Goal: Information Seeking & Learning: Learn about a topic

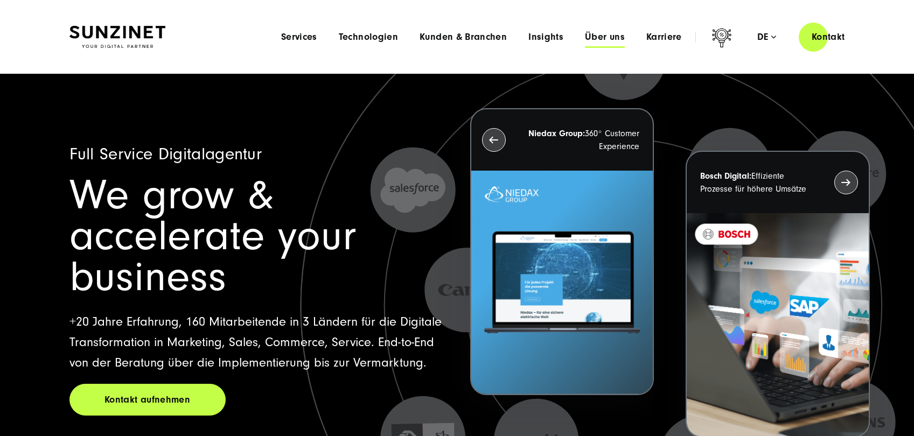
click at [614, 39] on span "Über uns" at bounding box center [605, 37] width 40 height 11
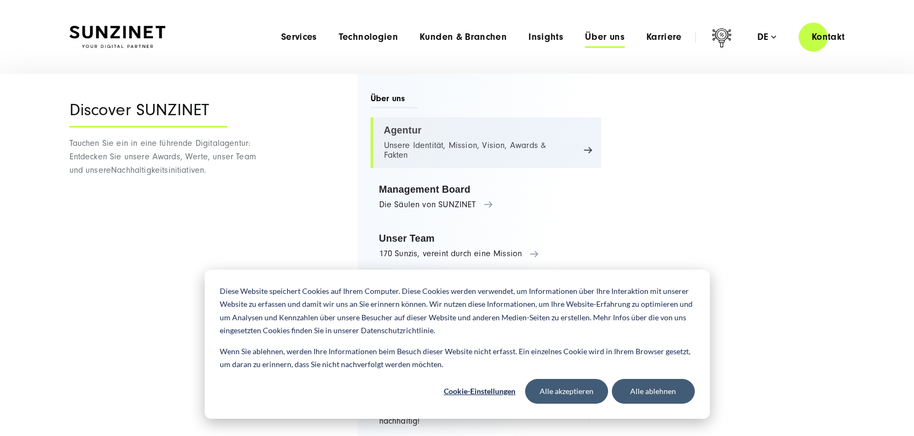
click at [452, 138] on link "Agentur Unsere Identität, Mission, Vision, Awards & Fakten" at bounding box center [485, 142] width 231 height 51
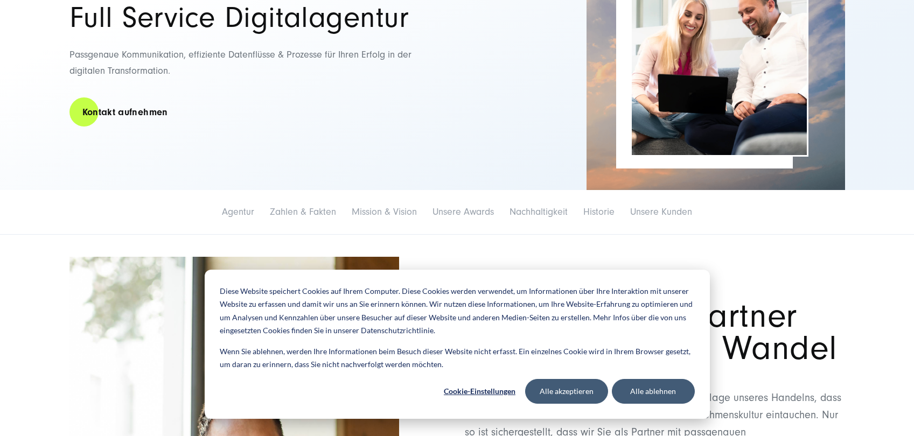
scroll to position [146, 0]
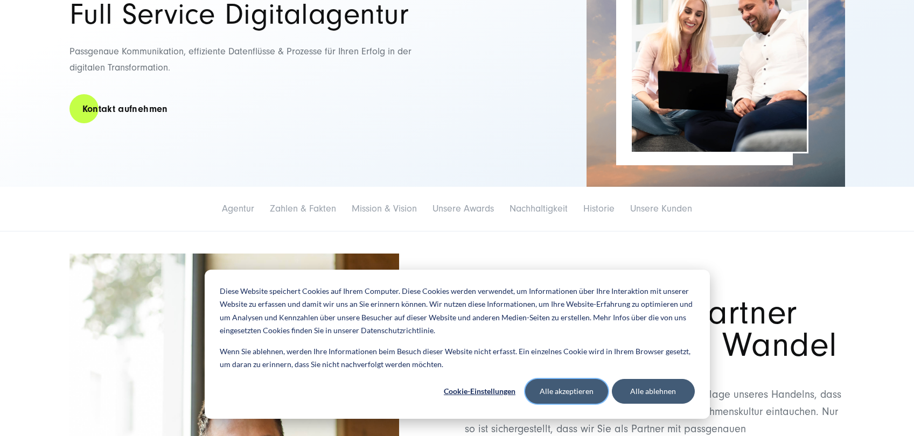
click at [572, 397] on button "Alle akzeptieren" at bounding box center [566, 391] width 83 height 25
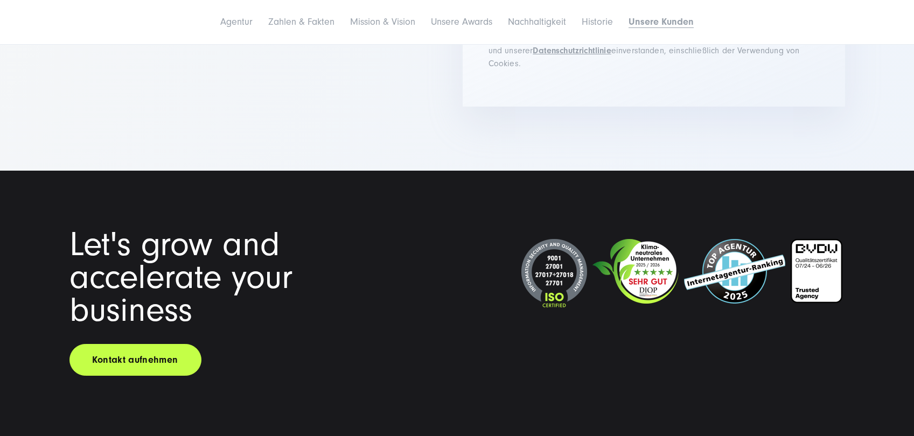
scroll to position [8284, 0]
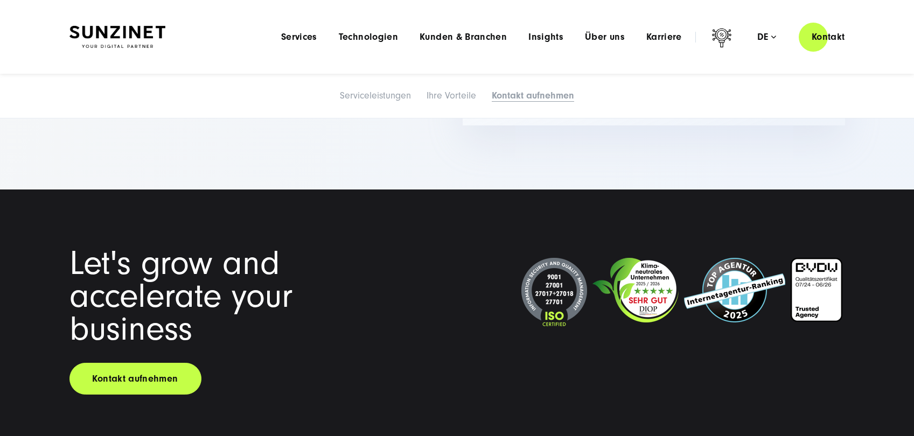
scroll to position [3813, 0]
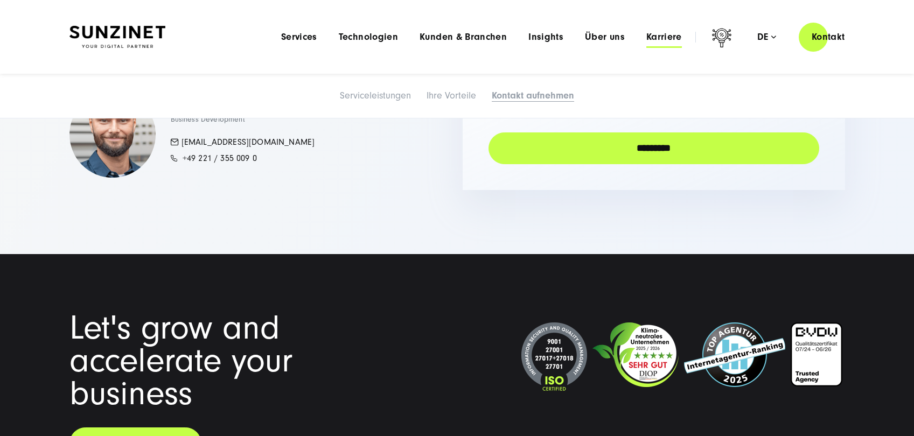
click at [669, 37] on span "Karriere" at bounding box center [664, 37] width 36 height 11
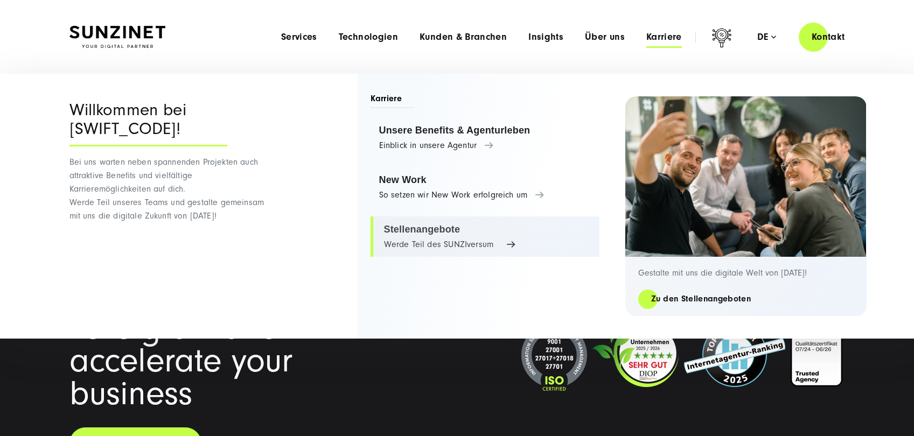
click at [438, 234] on link "Stellenangebote Werde Teil des SUNZIversum" at bounding box center [484, 236] width 229 height 41
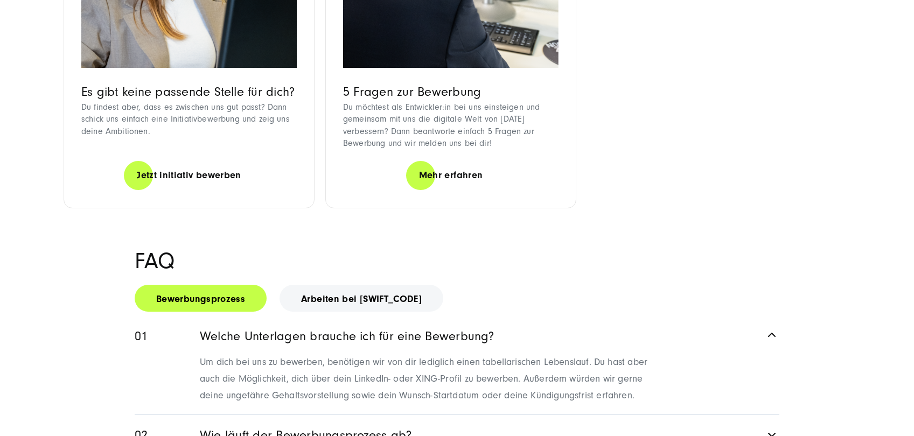
scroll to position [1297, 0]
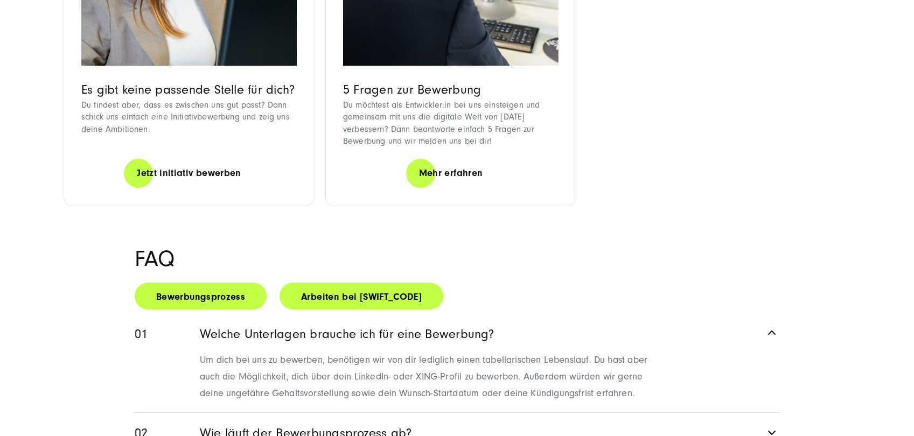
click at [360, 283] on link "Arbeiten bei SUNZINET" at bounding box center [361, 296] width 164 height 27
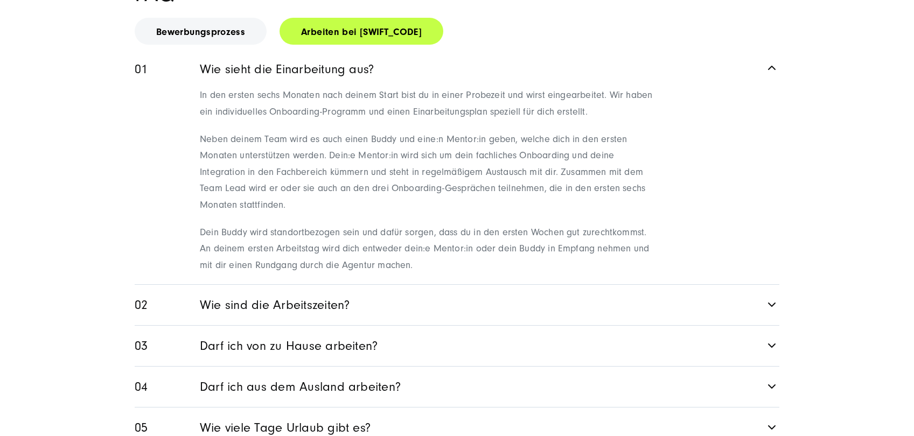
scroll to position [1578, 0]
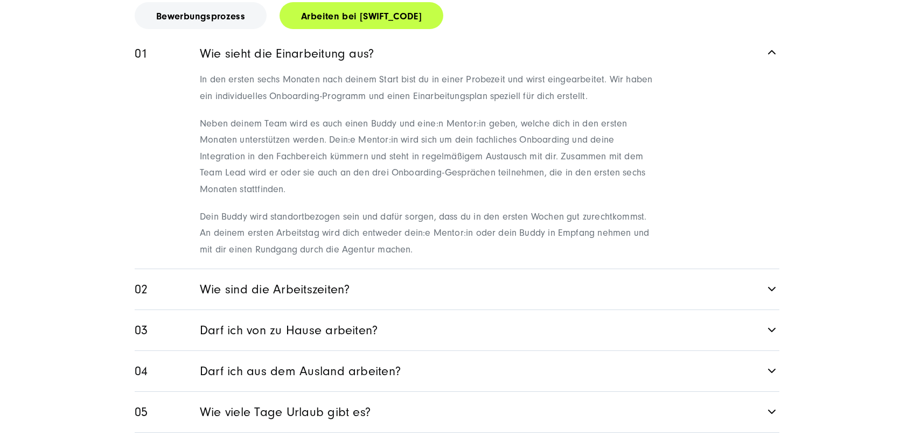
click at [375, 310] on link "Darf ich von zu Hause arbeiten?" at bounding box center [457, 330] width 644 height 40
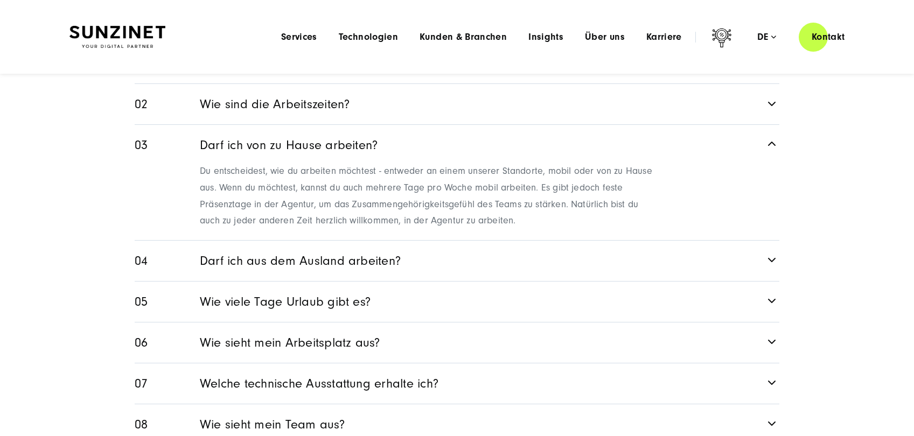
scroll to position [1571, 0]
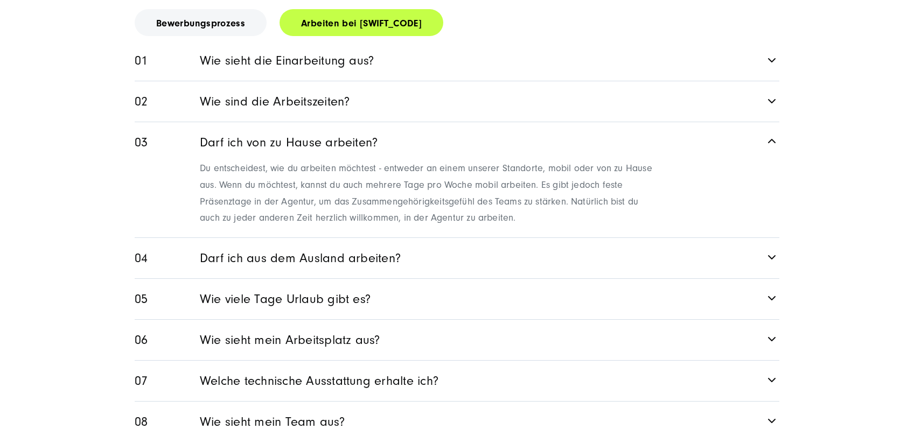
click at [503, 238] on link "Darf ich aus dem Ausland arbeiten?" at bounding box center [457, 258] width 644 height 40
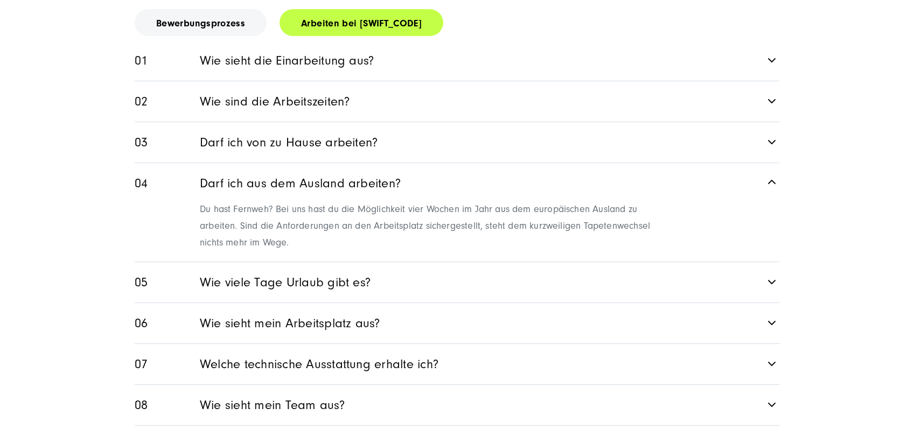
click at [493, 262] on link "Wie viele Tage Urlaub gibt es?" at bounding box center [457, 282] width 644 height 40
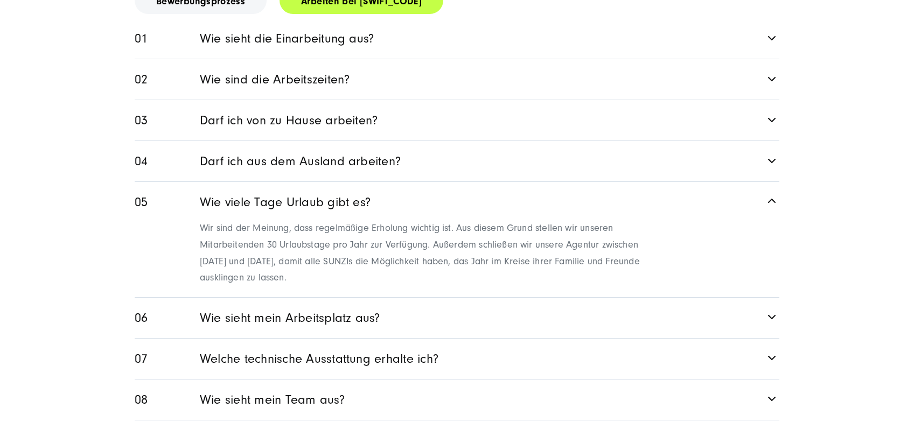
scroll to position [1593, 0]
click at [485, 297] on link "Wie sieht mein Arbeitsplatz aus?" at bounding box center [457, 317] width 644 height 40
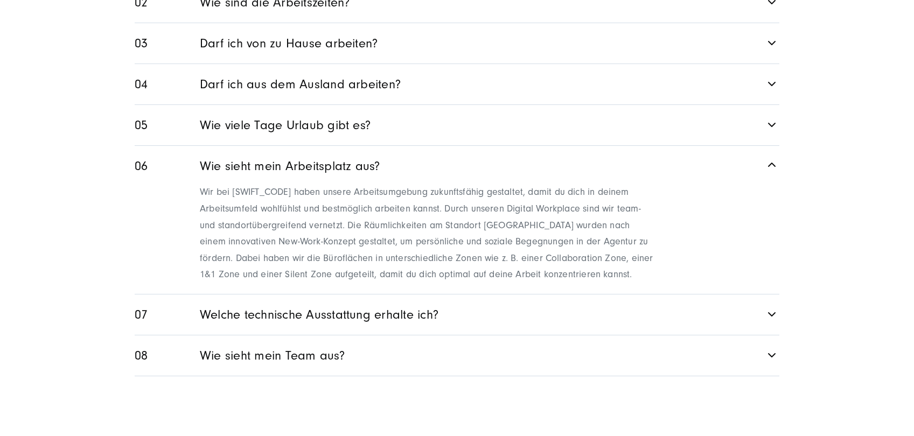
scroll to position [1674, 0]
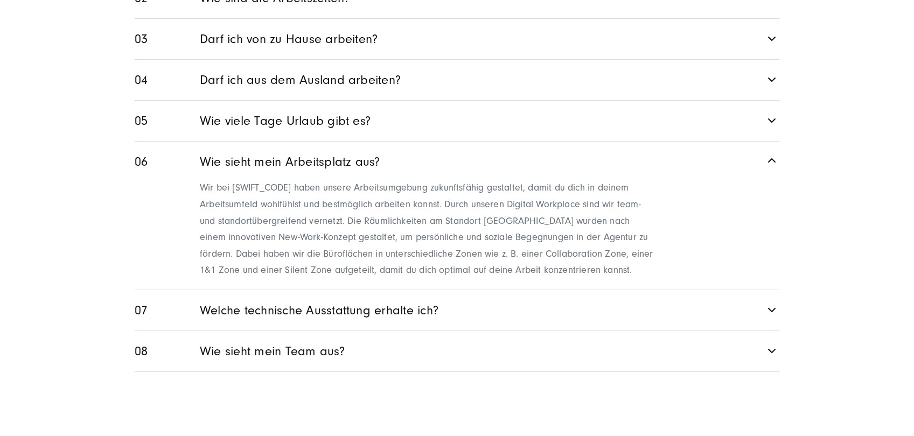
click at [485, 290] on link "Welche technische Ausstattung erhalte ich?" at bounding box center [457, 310] width 644 height 40
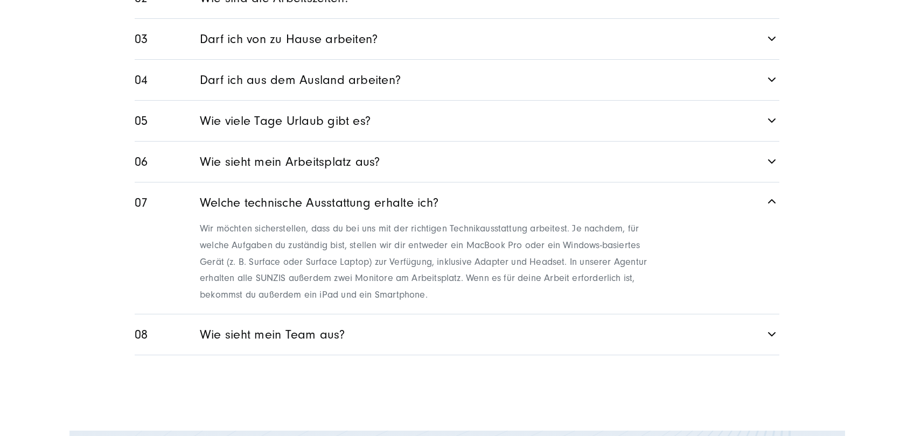
click at [490, 314] on link "Wie sieht mein Team aus?" at bounding box center [457, 334] width 644 height 40
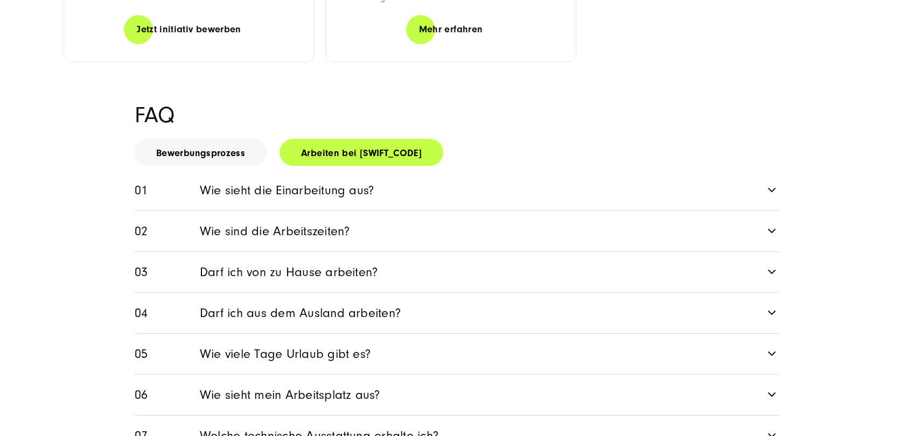
scroll to position [1442, 0]
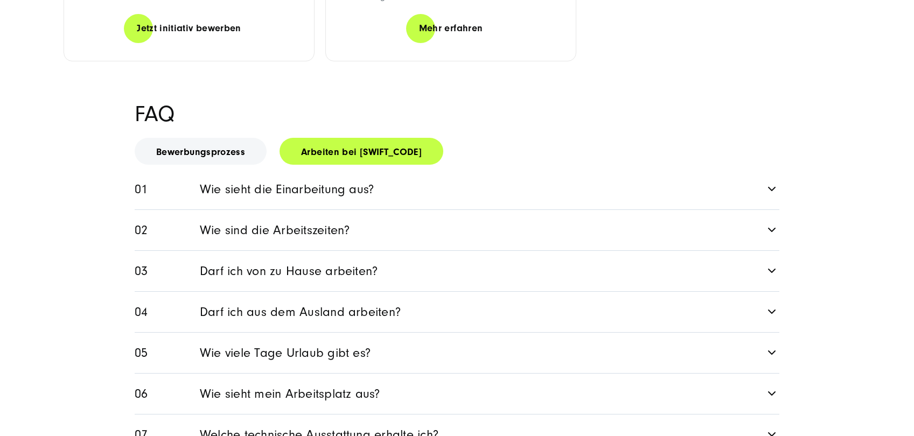
click at [369, 210] on link "Wie sind die Arbeitszeiten?" at bounding box center [457, 230] width 644 height 40
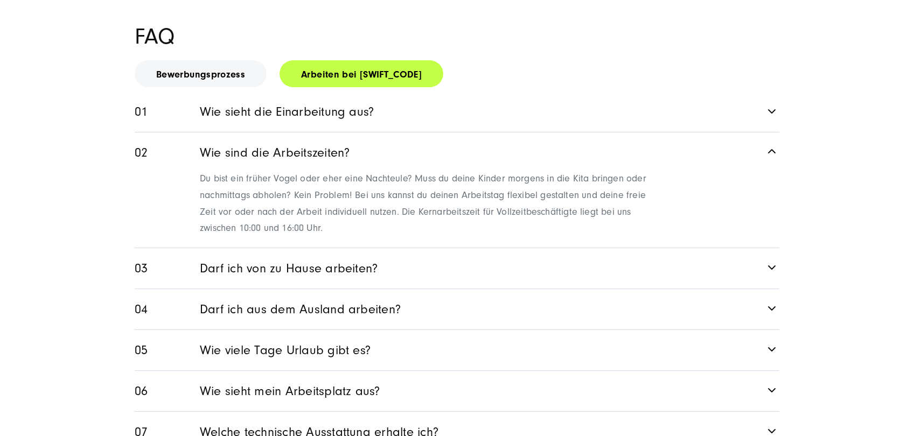
scroll to position [1521, 0]
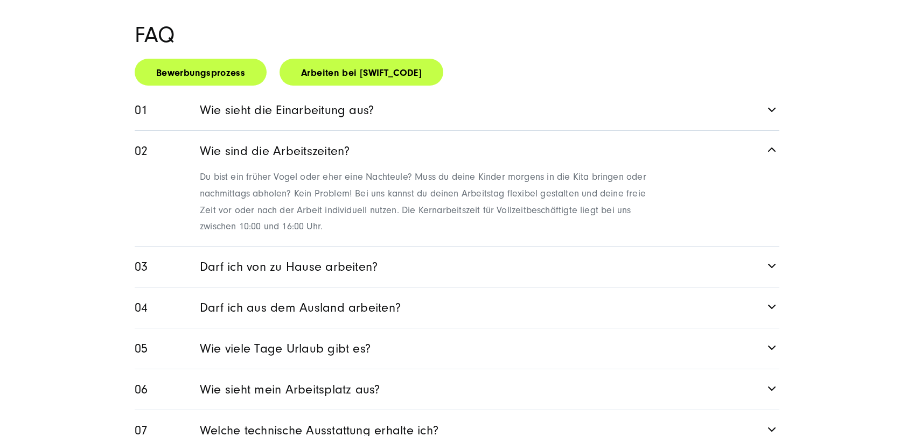
click at [213, 59] on link "Bewerbungsprozess" at bounding box center [201, 72] width 132 height 27
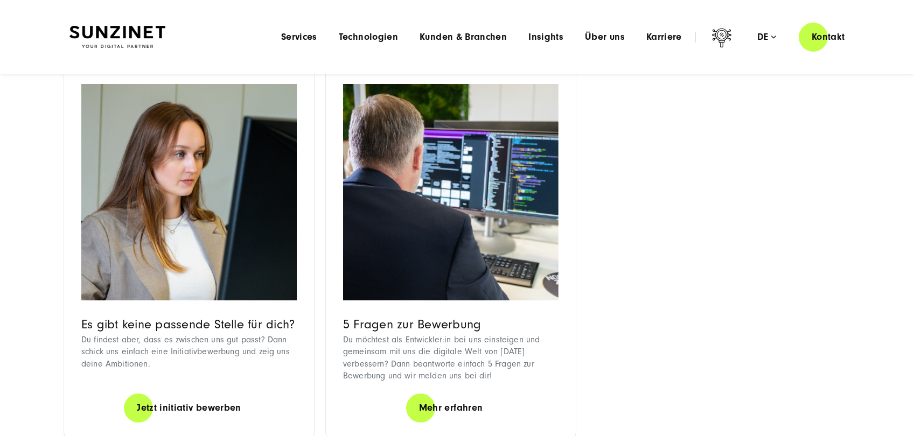
scroll to position [1060, 0]
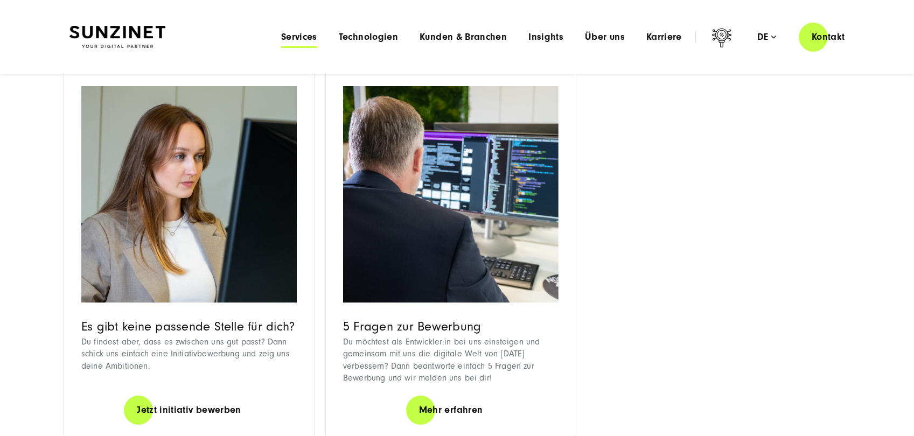
click at [299, 32] on span "Services" at bounding box center [299, 37] width 36 height 11
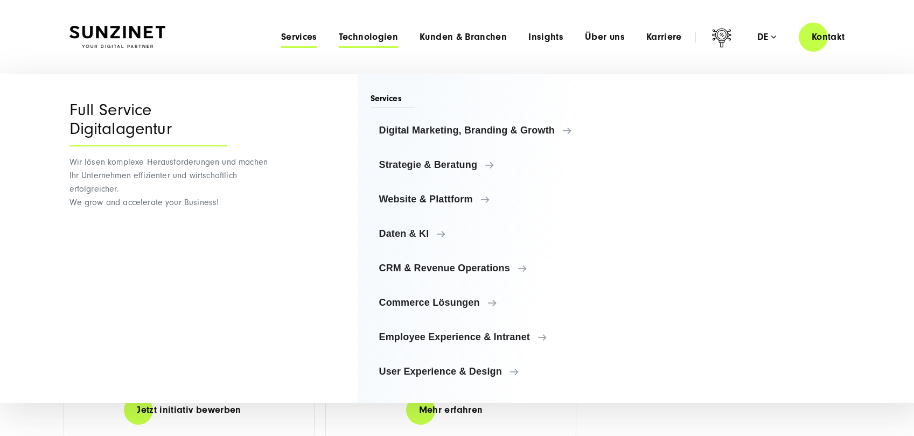
click at [360, 38] on span "Technologien" at bounding box center [368, 37] width 59 height 11
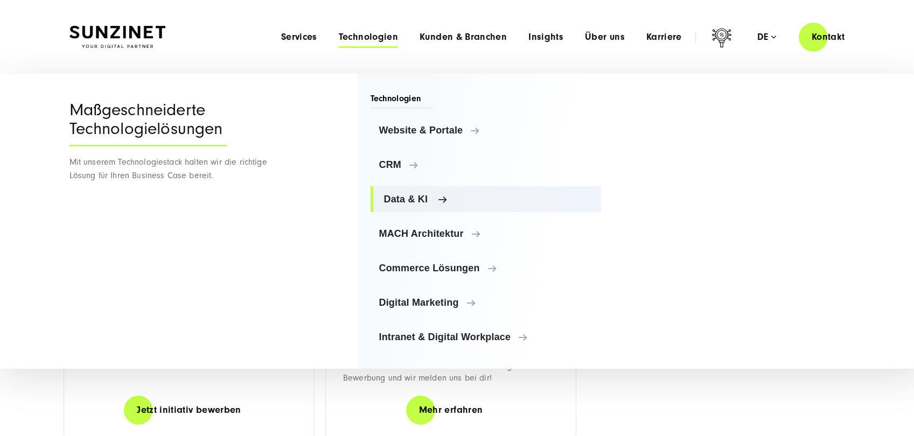
click at [425, 200] on span "Data & KI" at bounding box center [488, 199] width 209 height 11
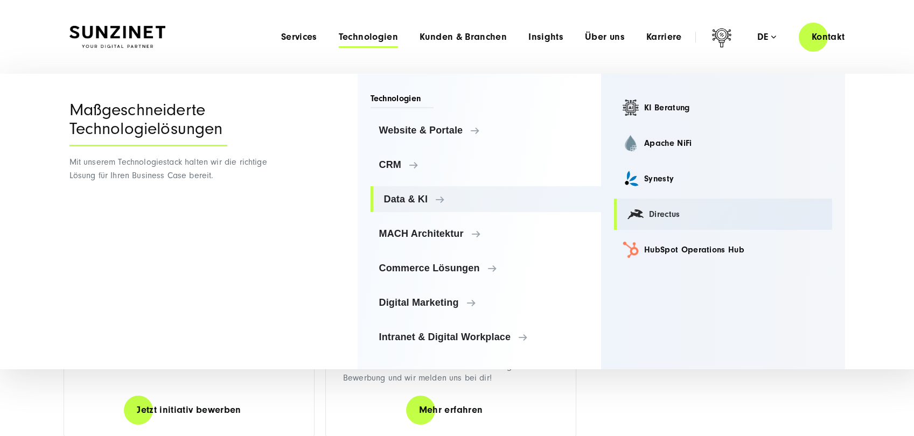
click at [668, 217] on link "Directus" at bounding box center [723, 214] width 218 height 31
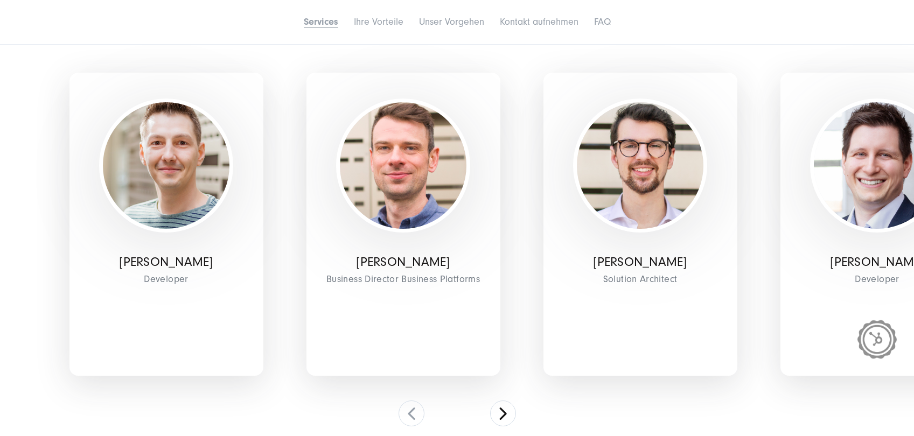
scroll to position [1614, 0]
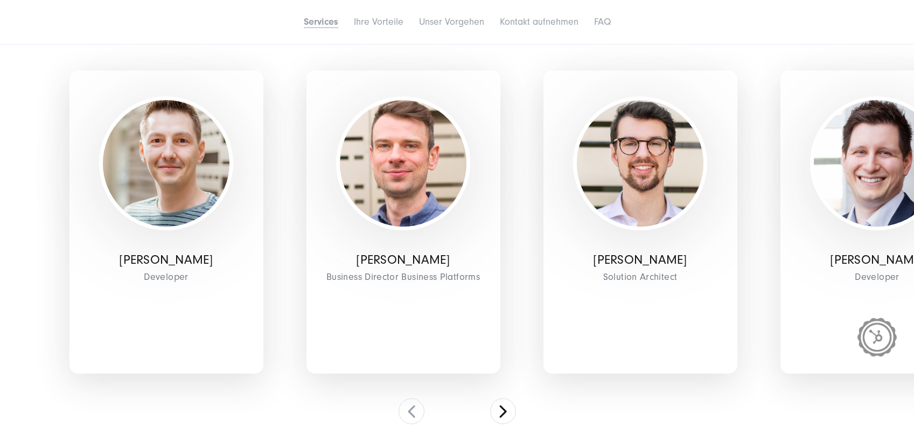
click at [487, 411] on div "[PERSON_NAME] Developer [PERSON_NAME] Business Director Business Platforms [PER…" at bounding box center [456, 230] width 775 height 389
click at [493, 411] on button at bounding box center [503, 411] width 26 height 26
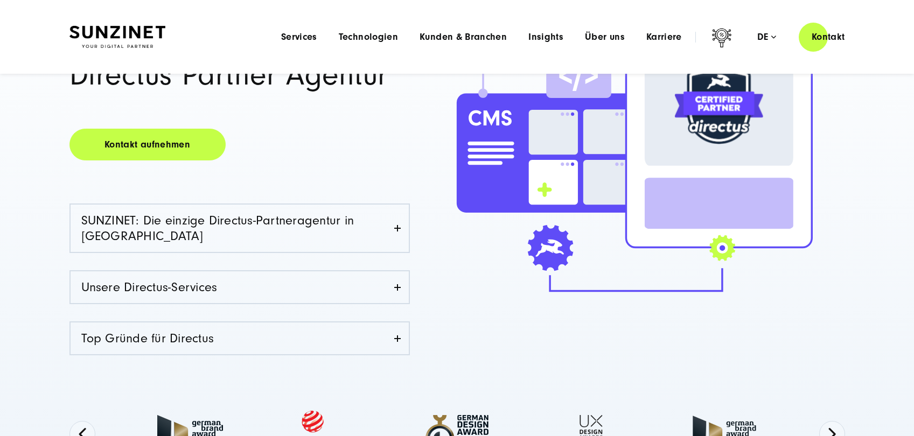
scroll to position [0, 0]
